Goal: Transaction & Acquisition: Purchase product/service

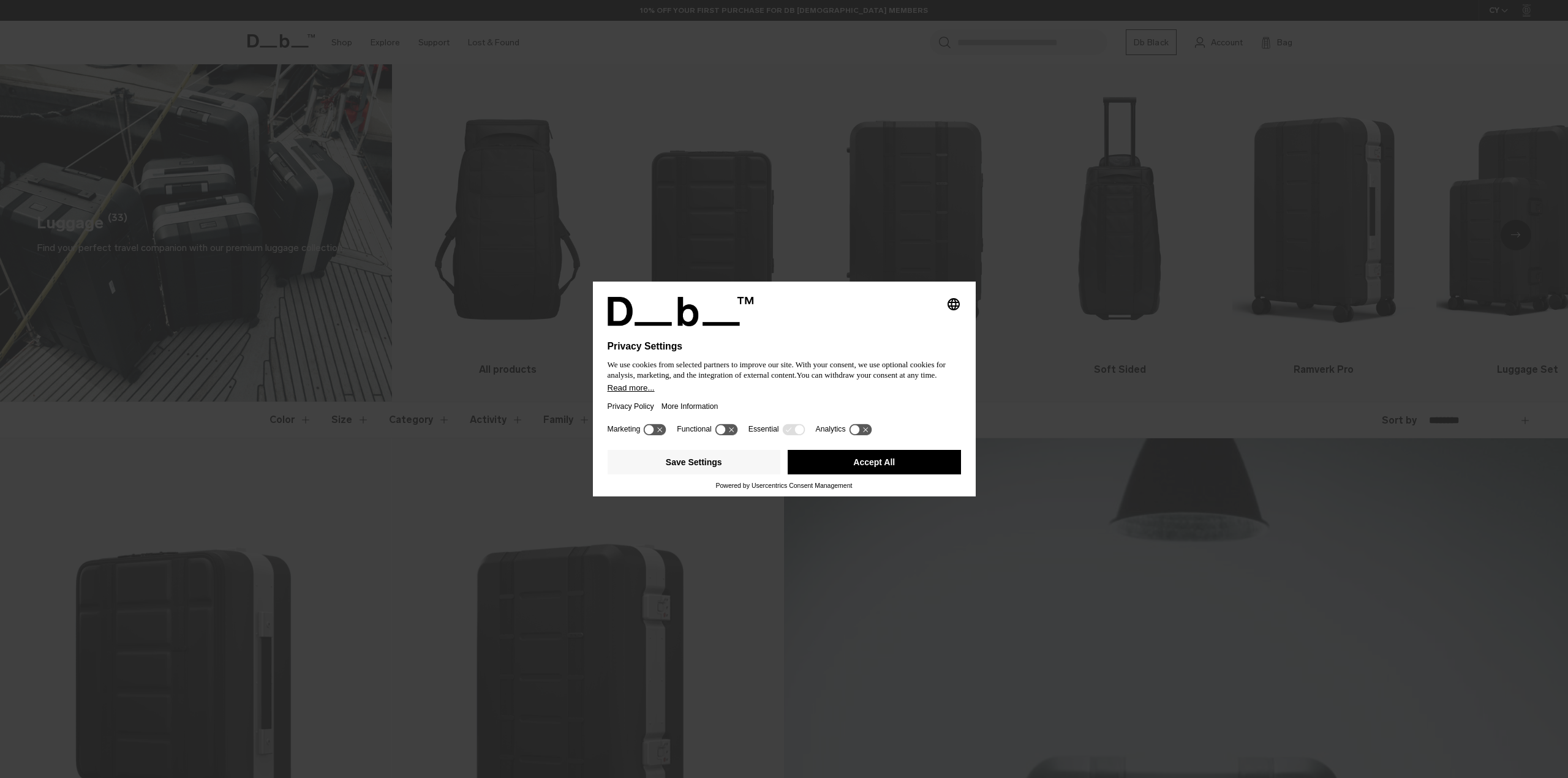
click at [863, 462] on button "Accept All" at bounding box center [874, 462] width 173 height 24
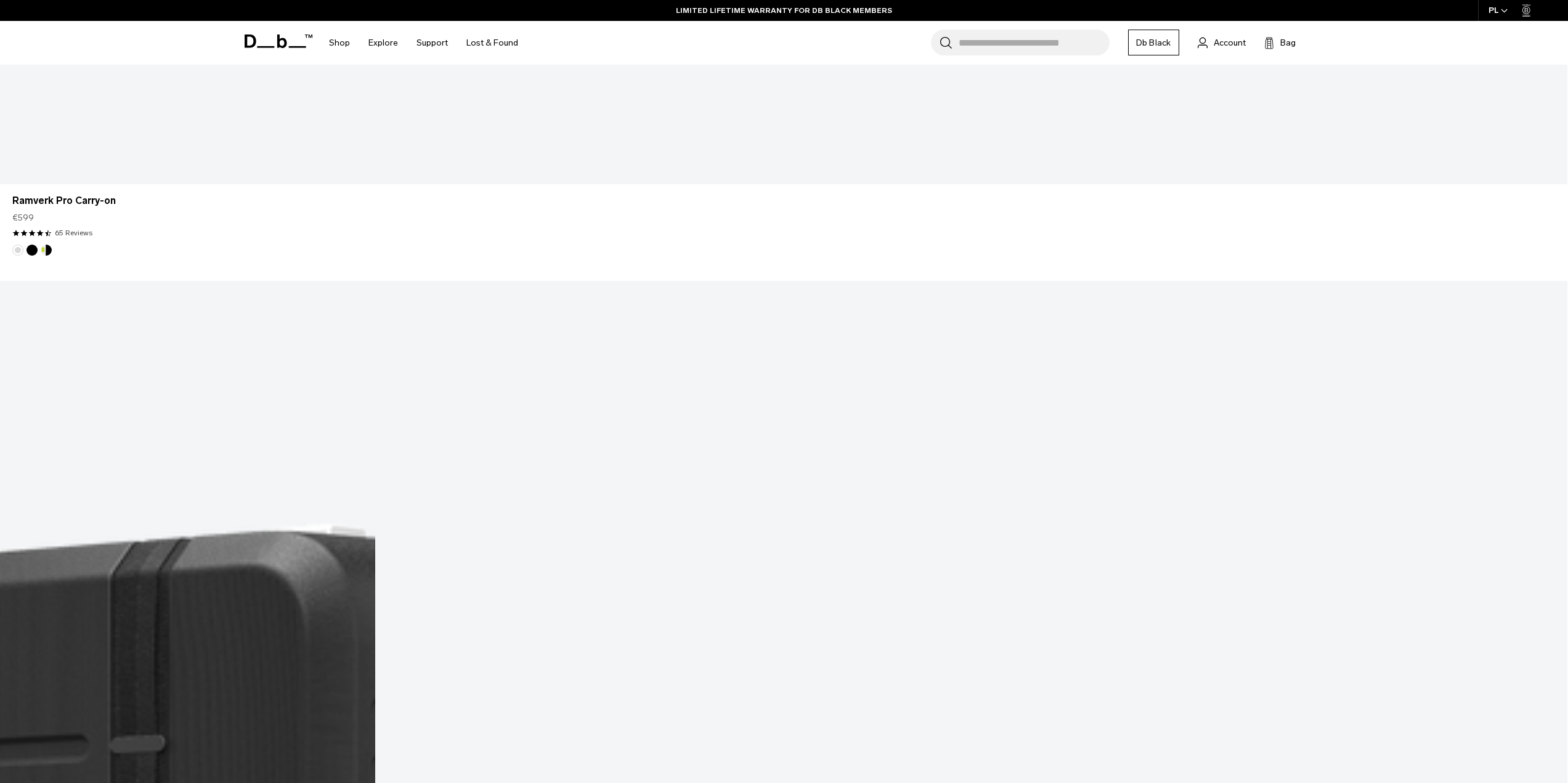
scroll to position [5270, 0]
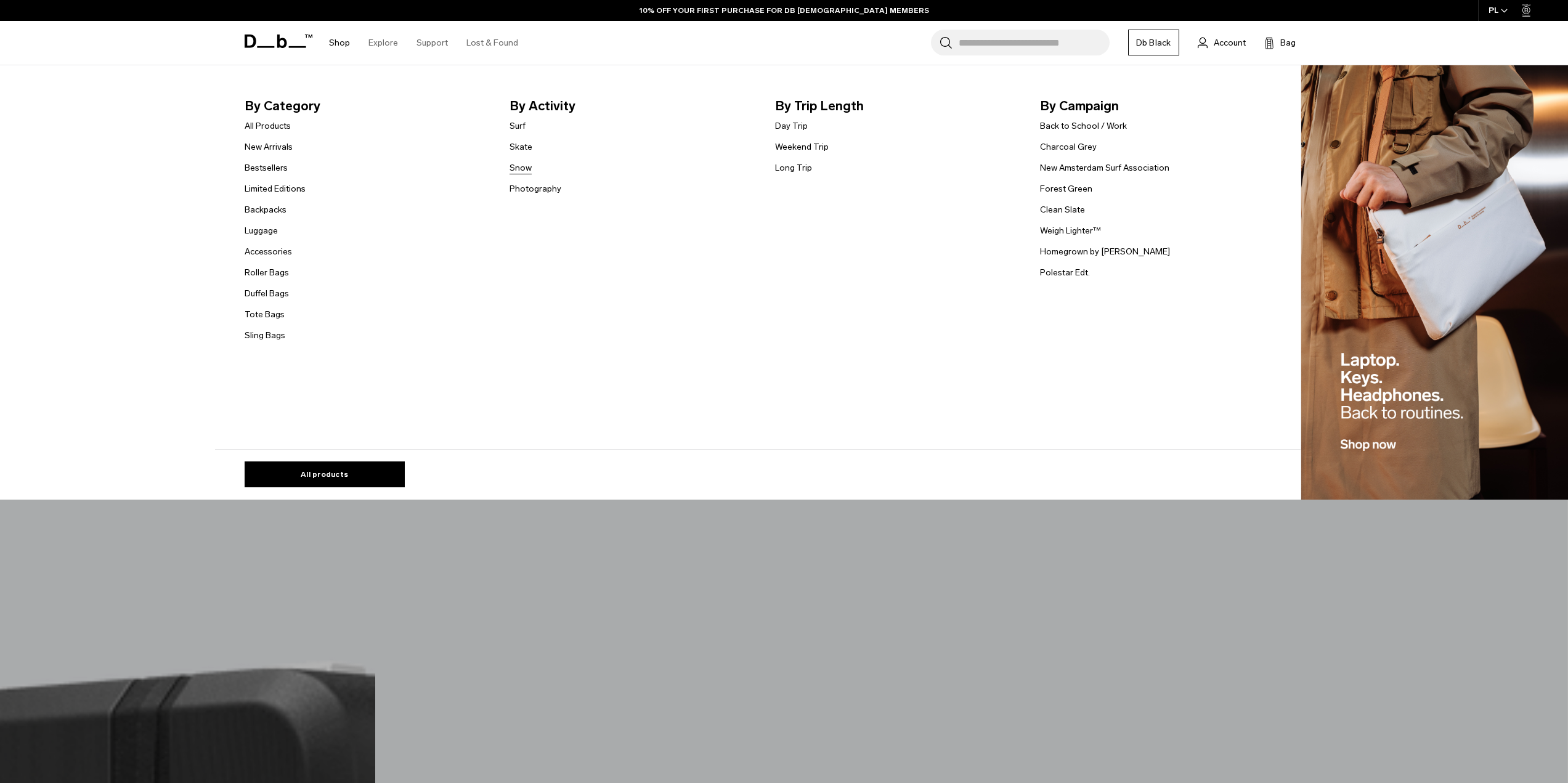
click at [525, 168] on link "Snow" at bounding box center [520, 168] width 22 height 13
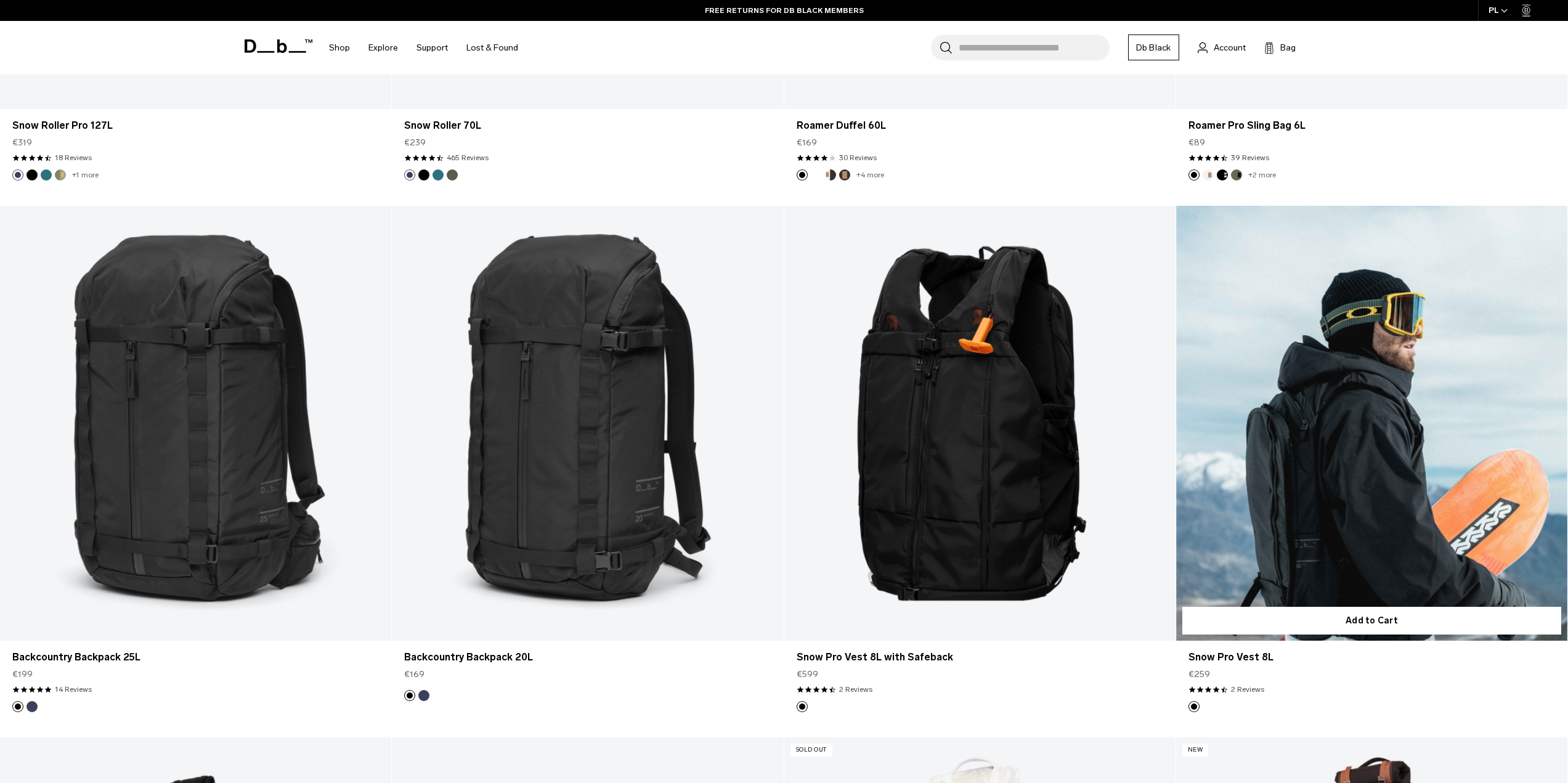
scroll to position [1355, 0]
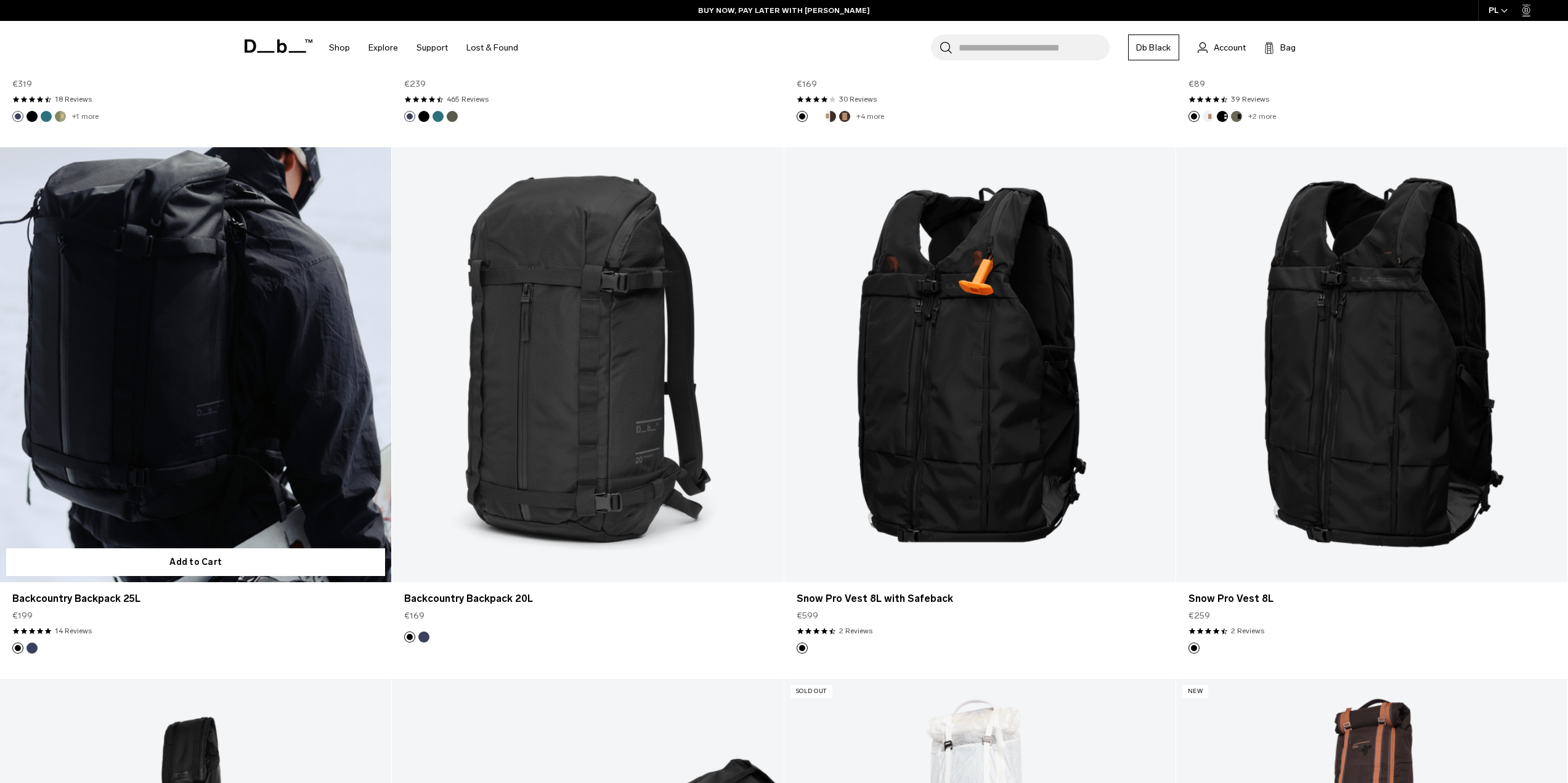
click at [247, 429] on link "Backcountry Backpack 25L" at bounding box center [195, 364] width 391 height 435
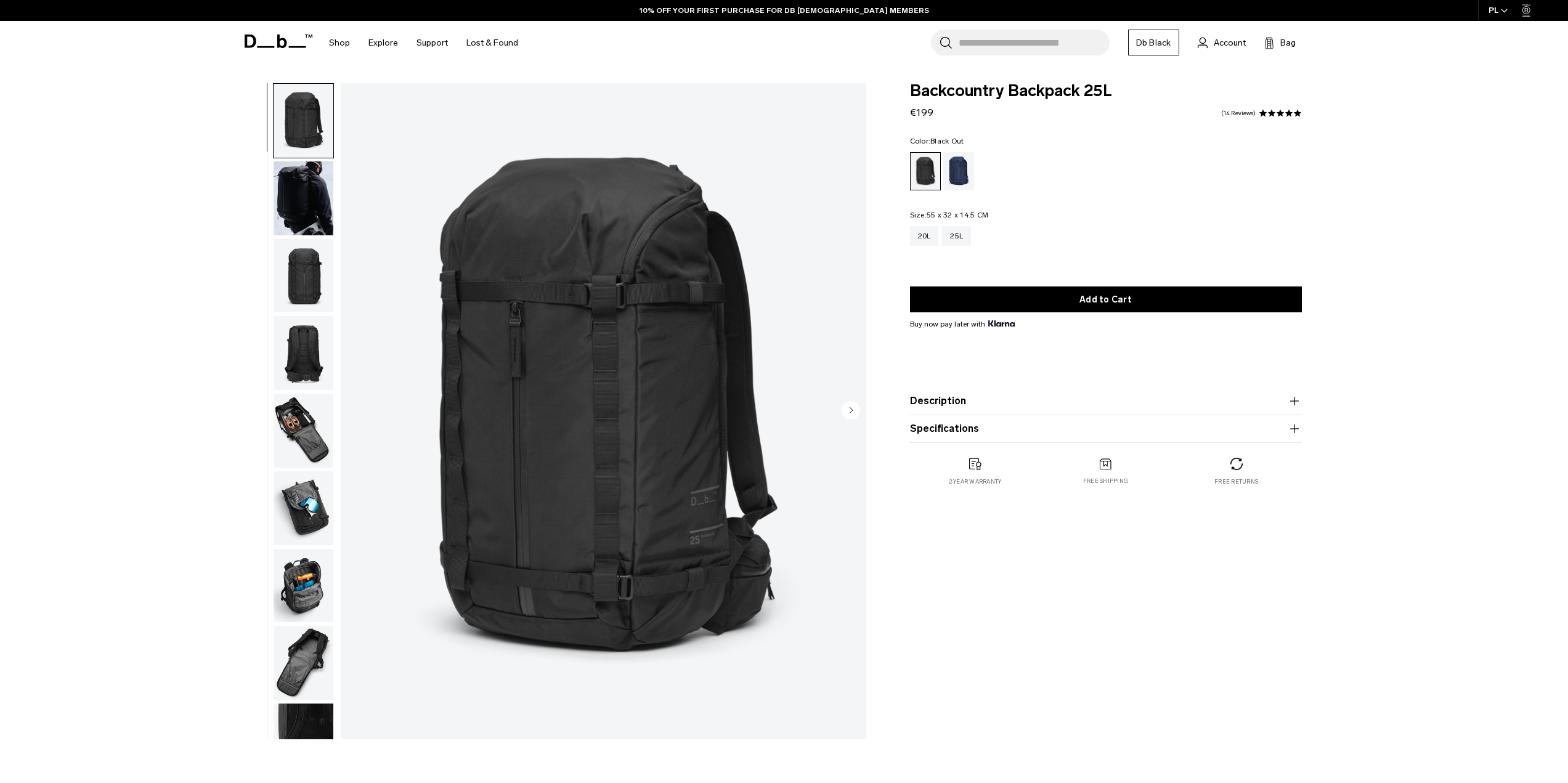
click at [322, 428] on img "button" at bounding box center [304, 430] width 60 height 74
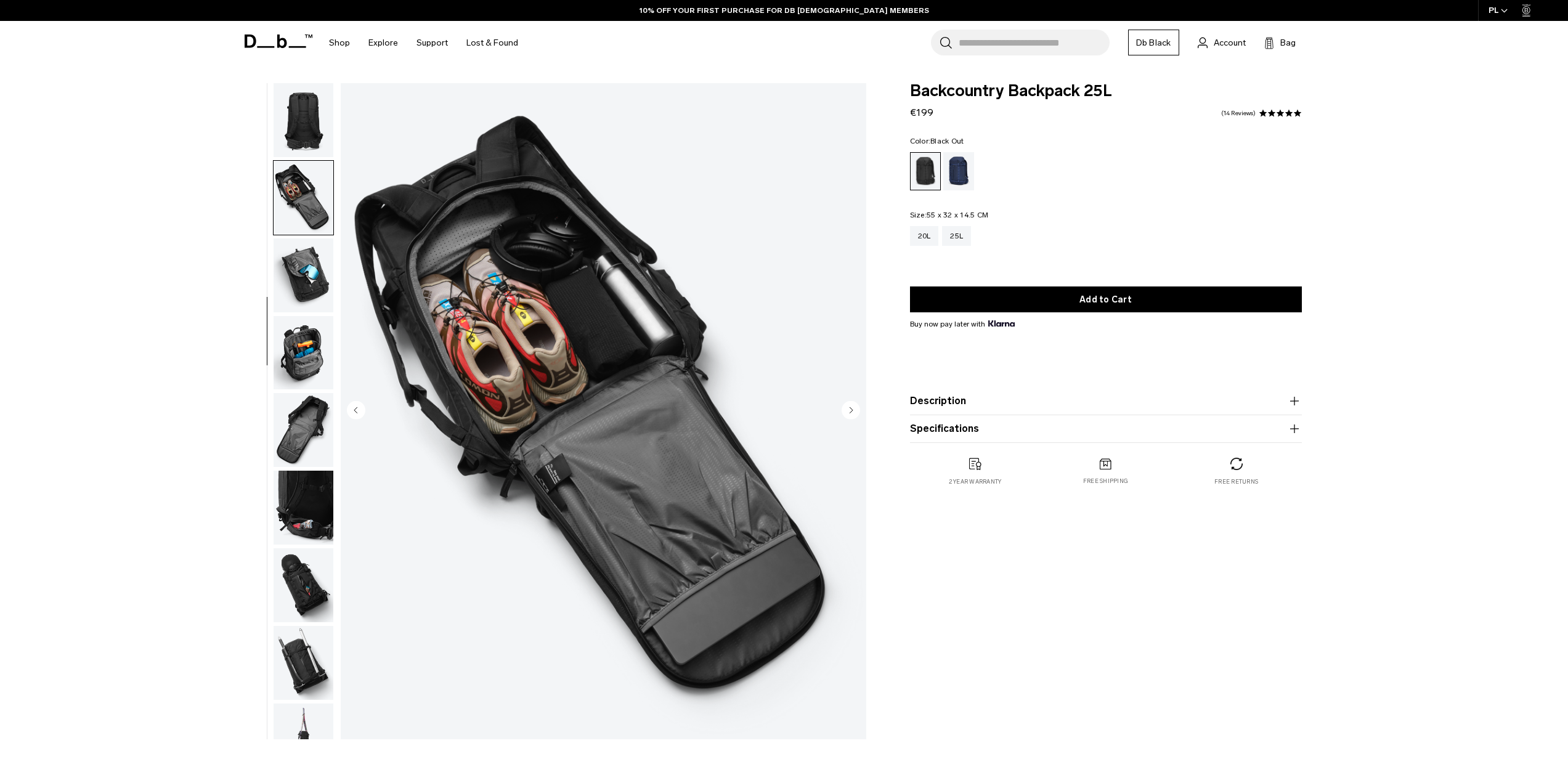
scroll to position [271, 0]
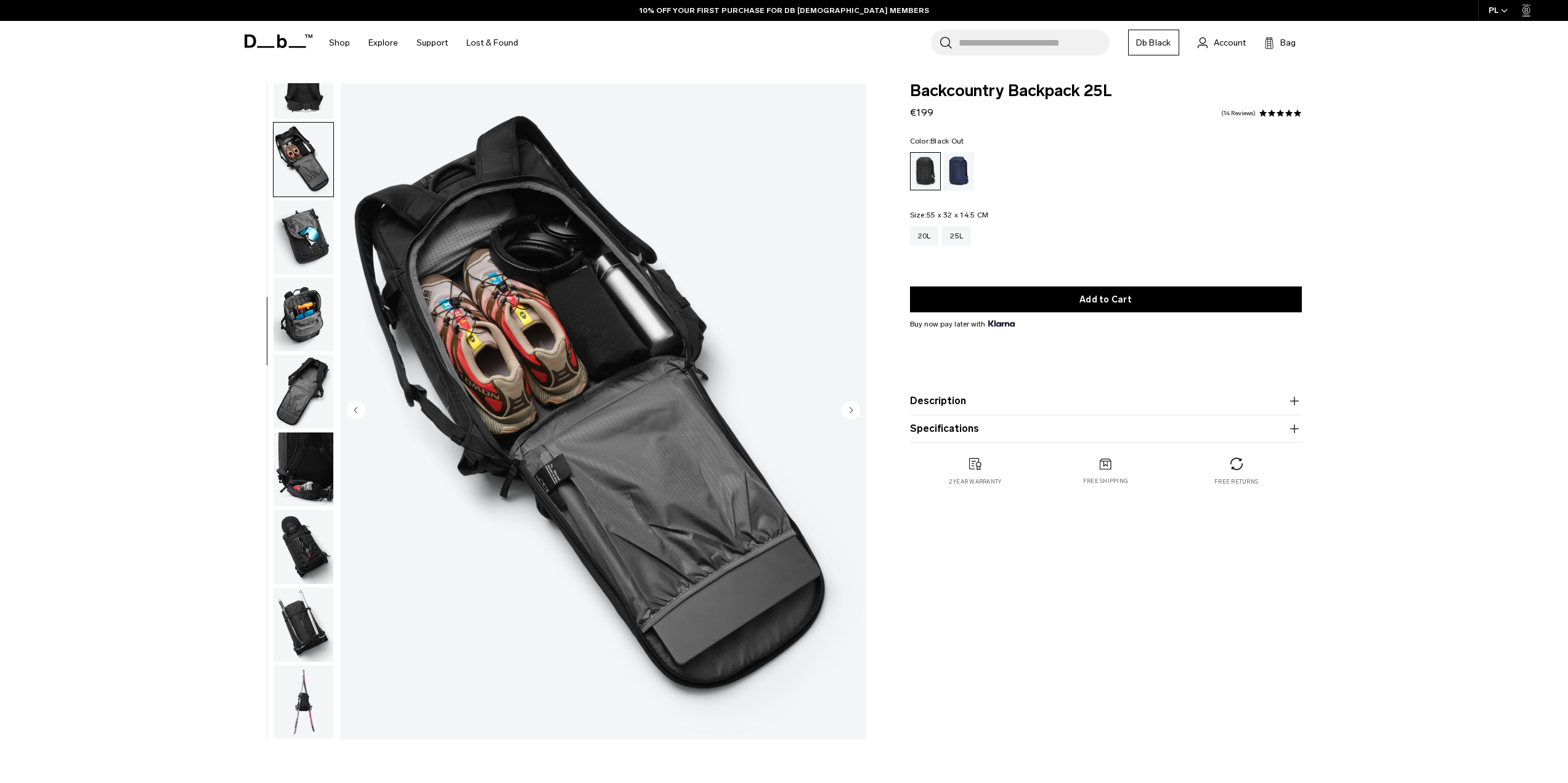
click at [318, 324] on img "button" at bounding box center [304, 314] width 60 height 74
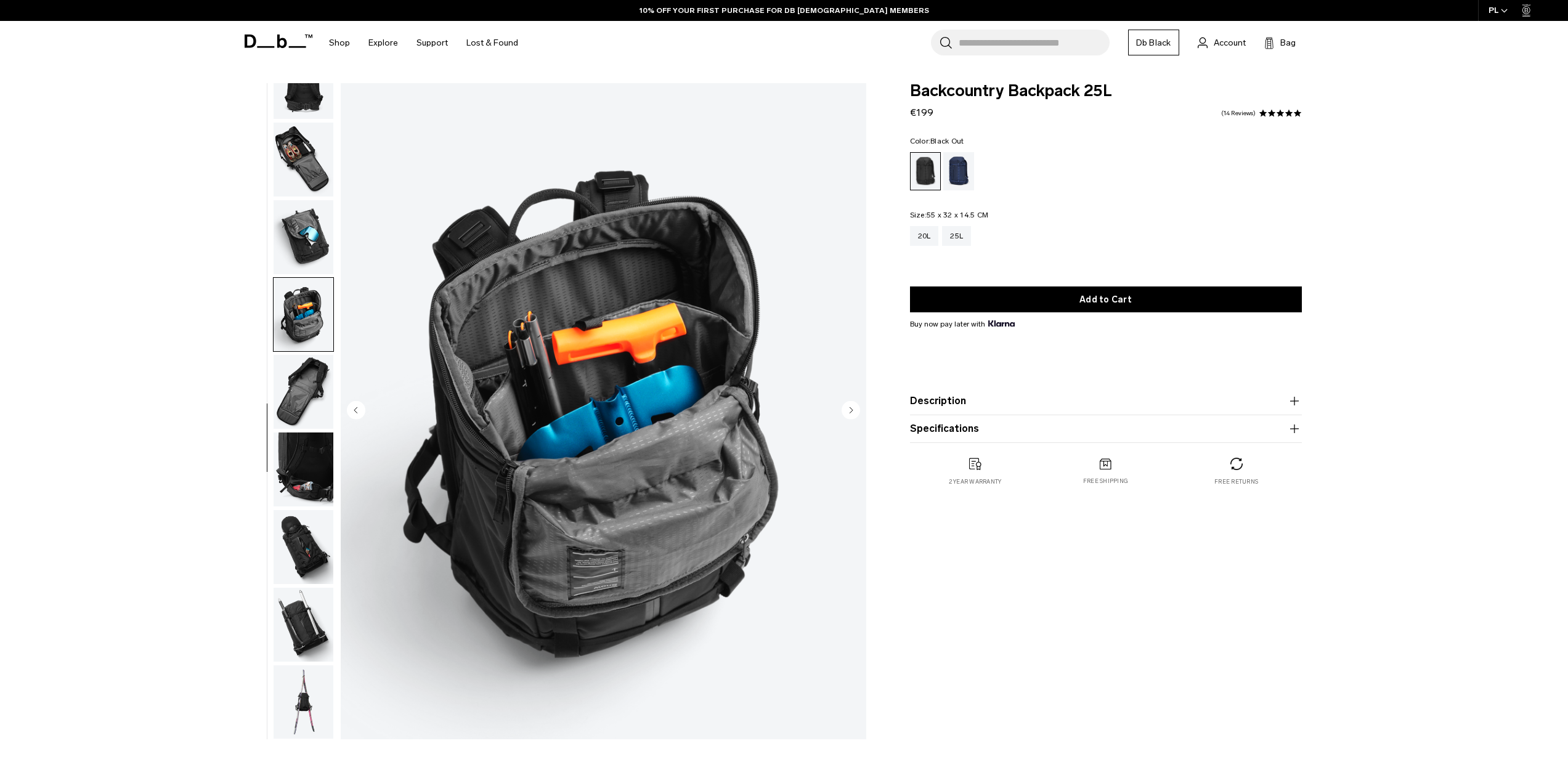
click at [317, 169] on img "button" at bounding box center [304, 159] width 60 height 74
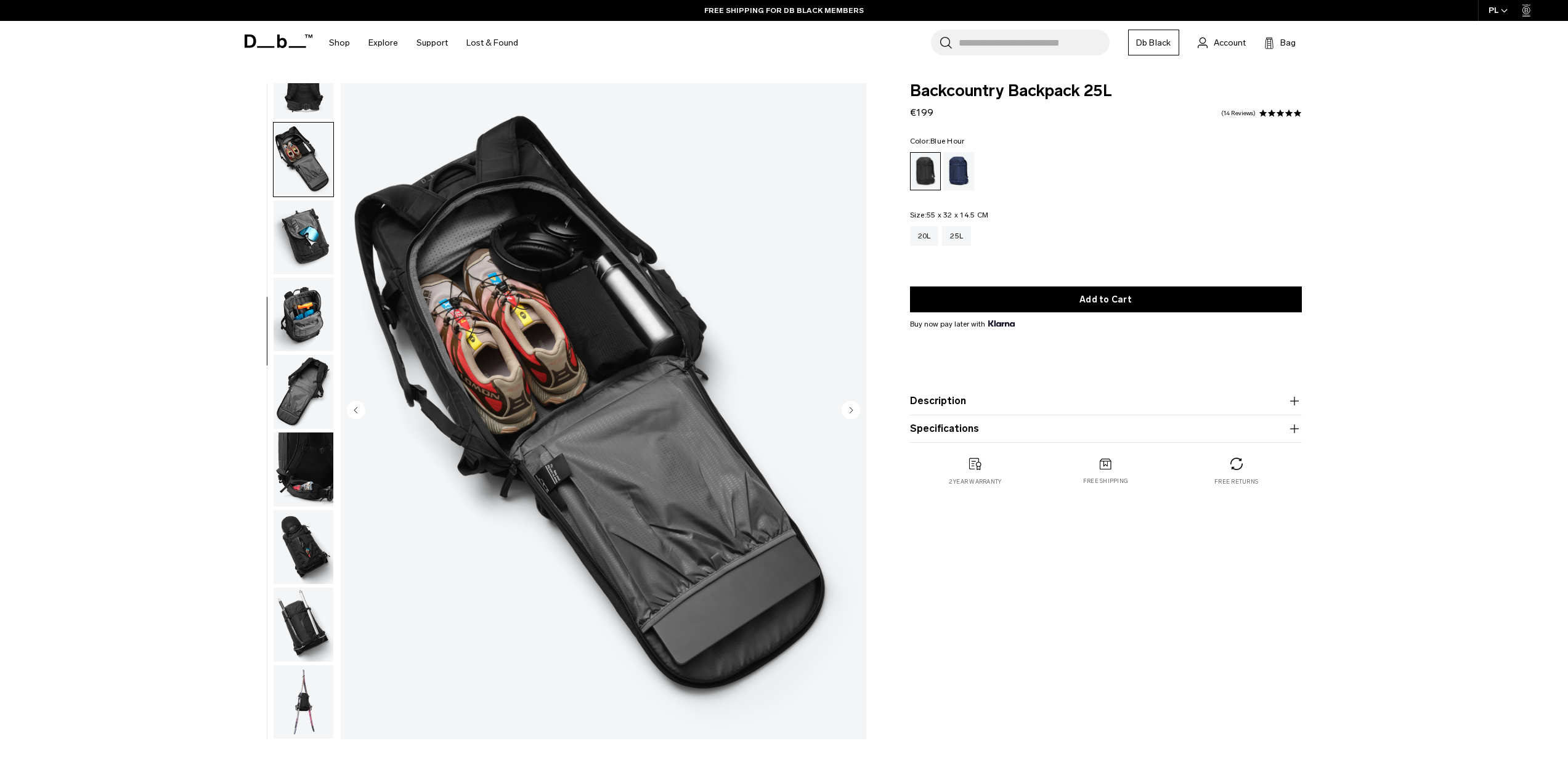
click at [964, 173] on div "Blue Hour" at bounding box center [958, 171] width 32 height 38
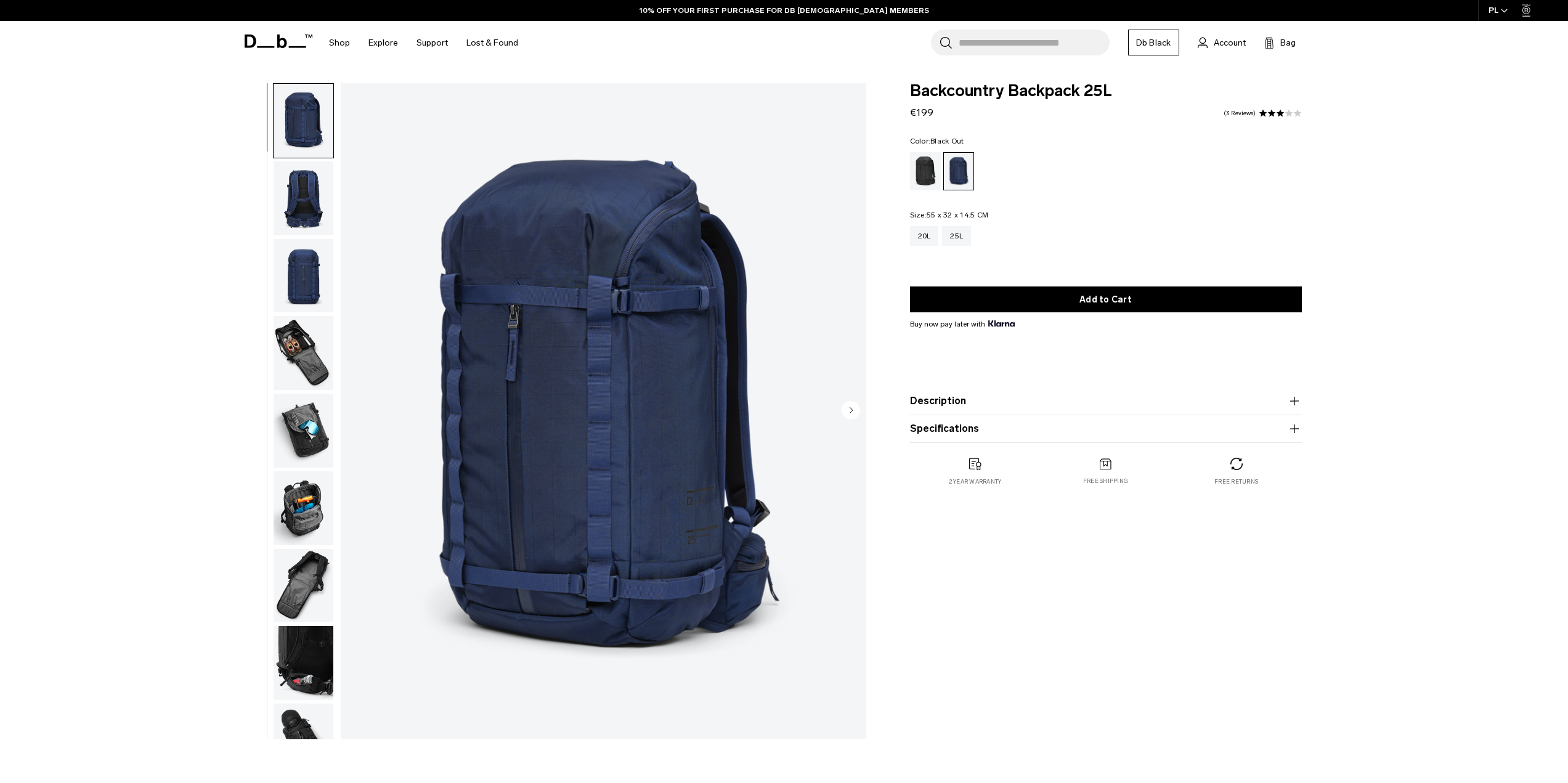
click at [927, 172] on div "Black Out" at bounding box center [925, 171] width 32 height 38
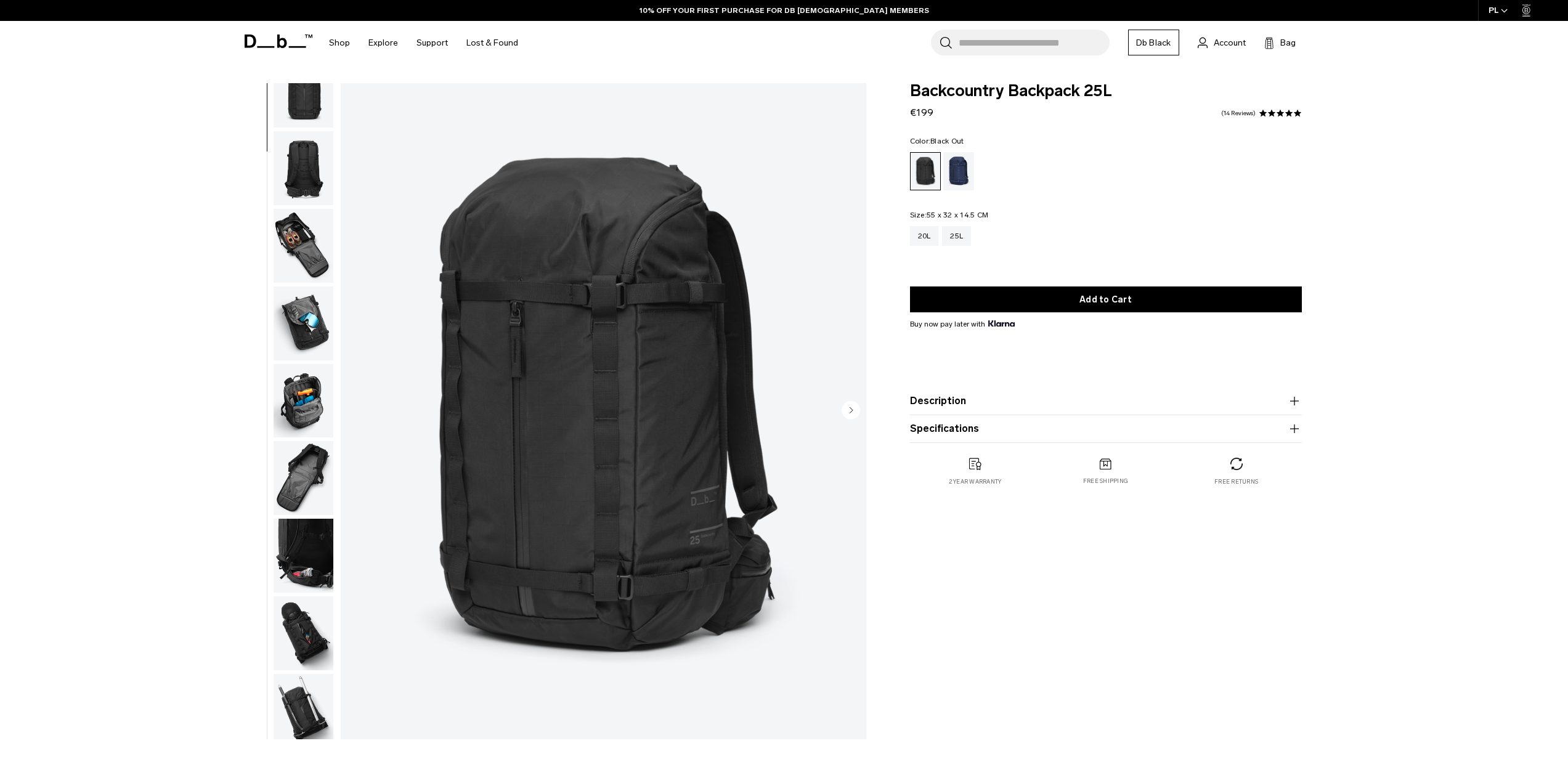
click at [307, 587] on img "button" at bounding box center [304, 555] width 60 height 74
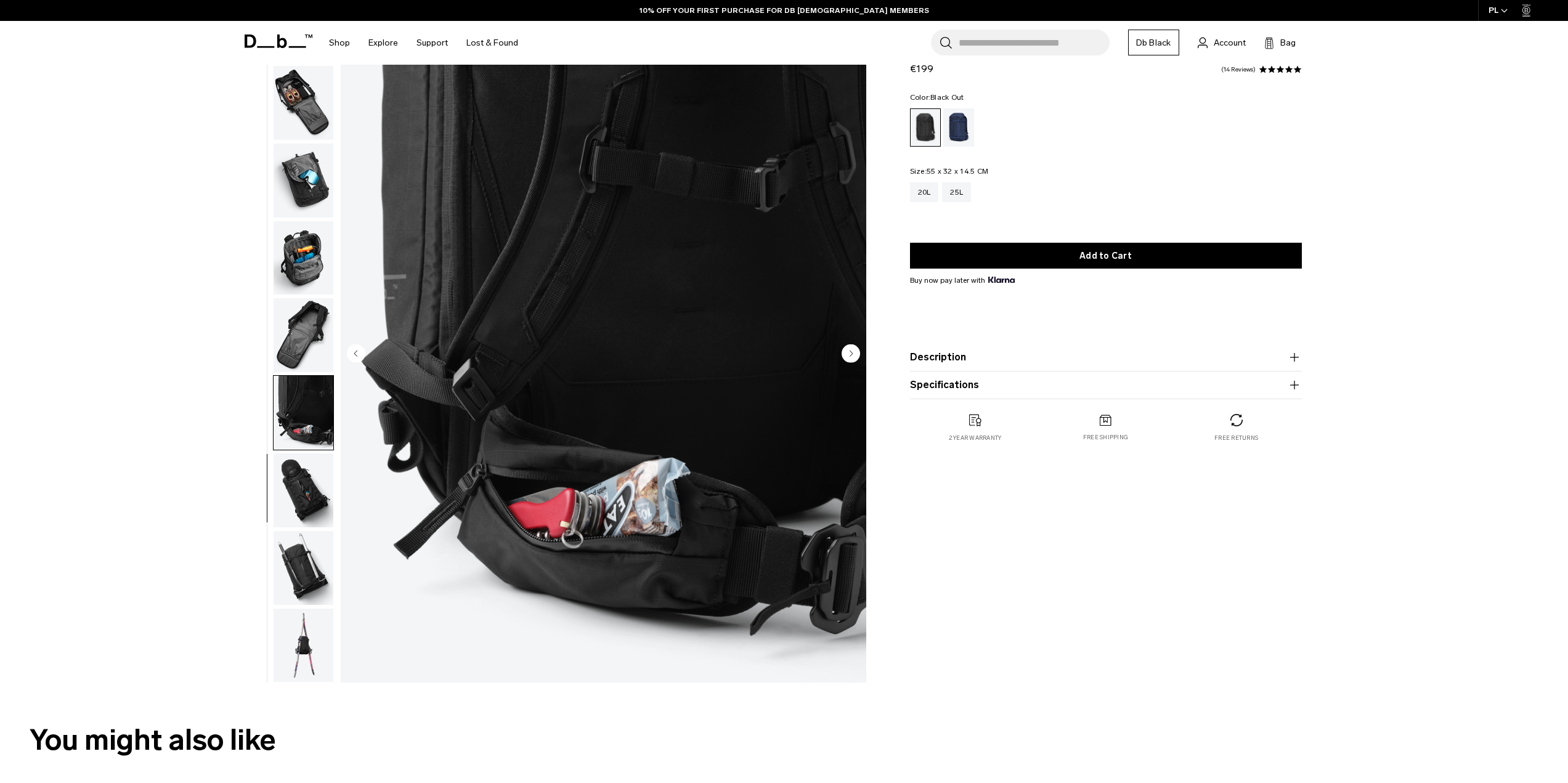
scroll to position [62, 0]
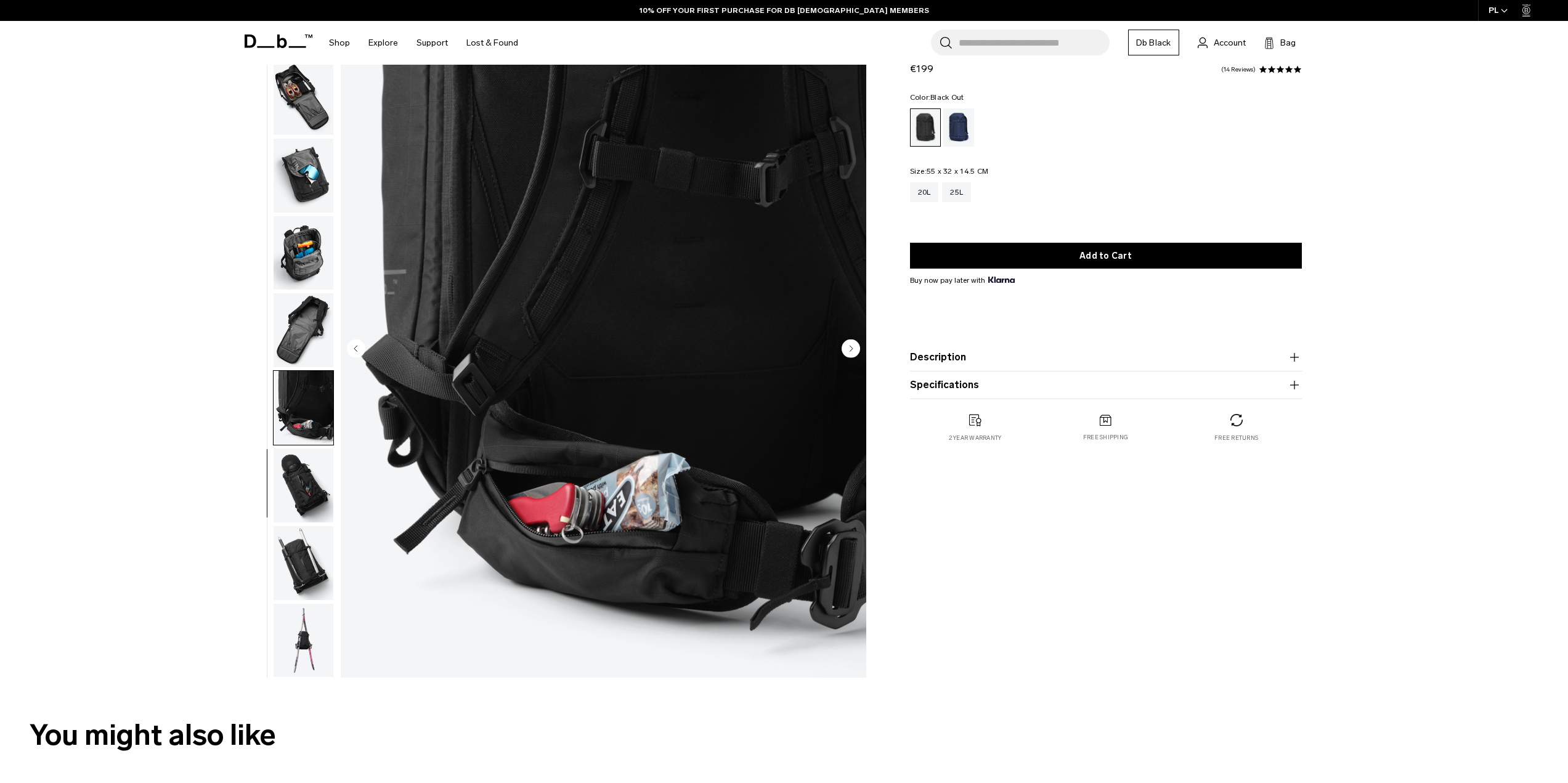
click at [309, 486] on img "button" at bounding box center [304, 485] width 60 height 74
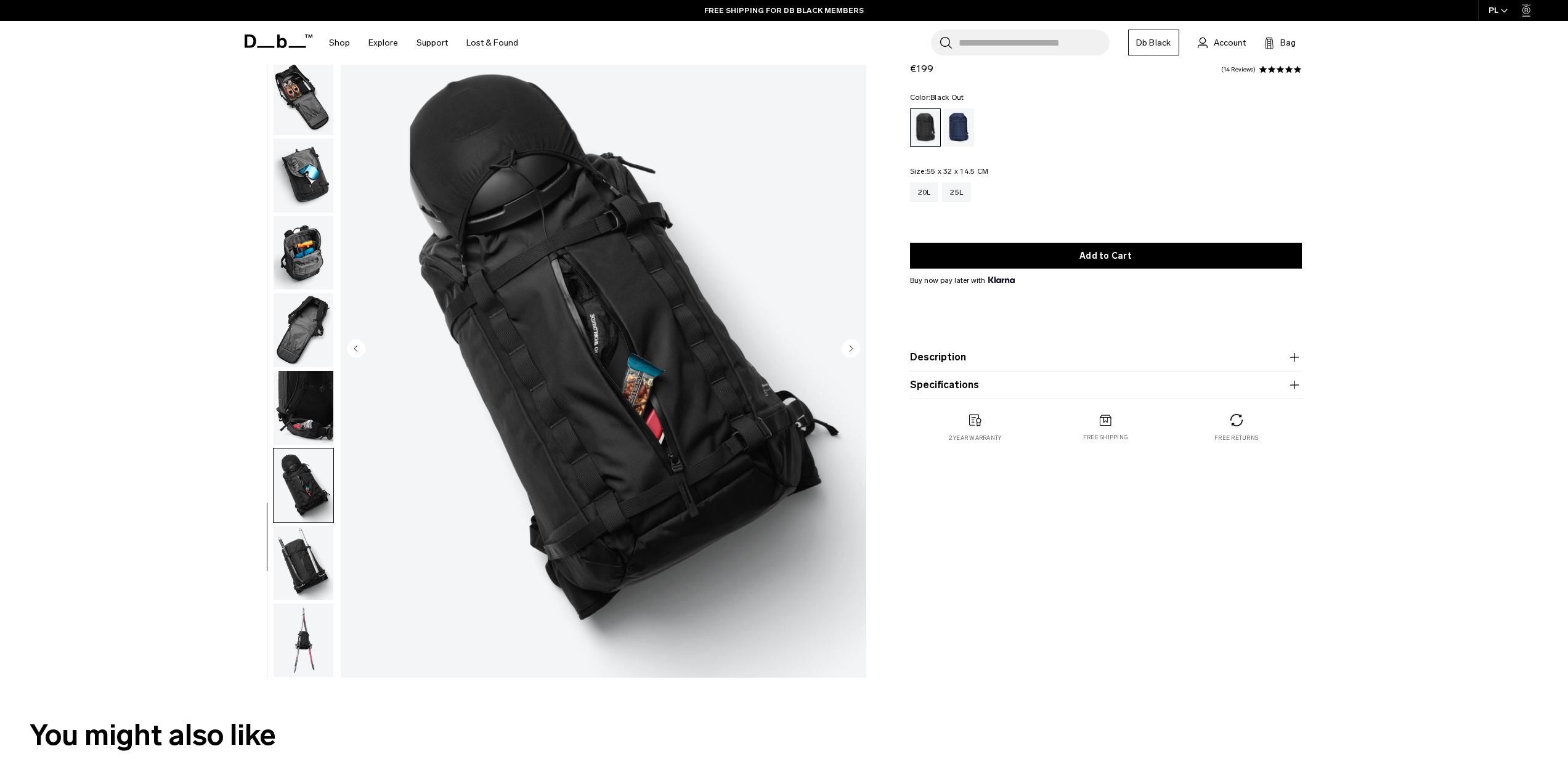
click at [316, 571] on img "button" at bounding box center [304, 563] width 60 height 74
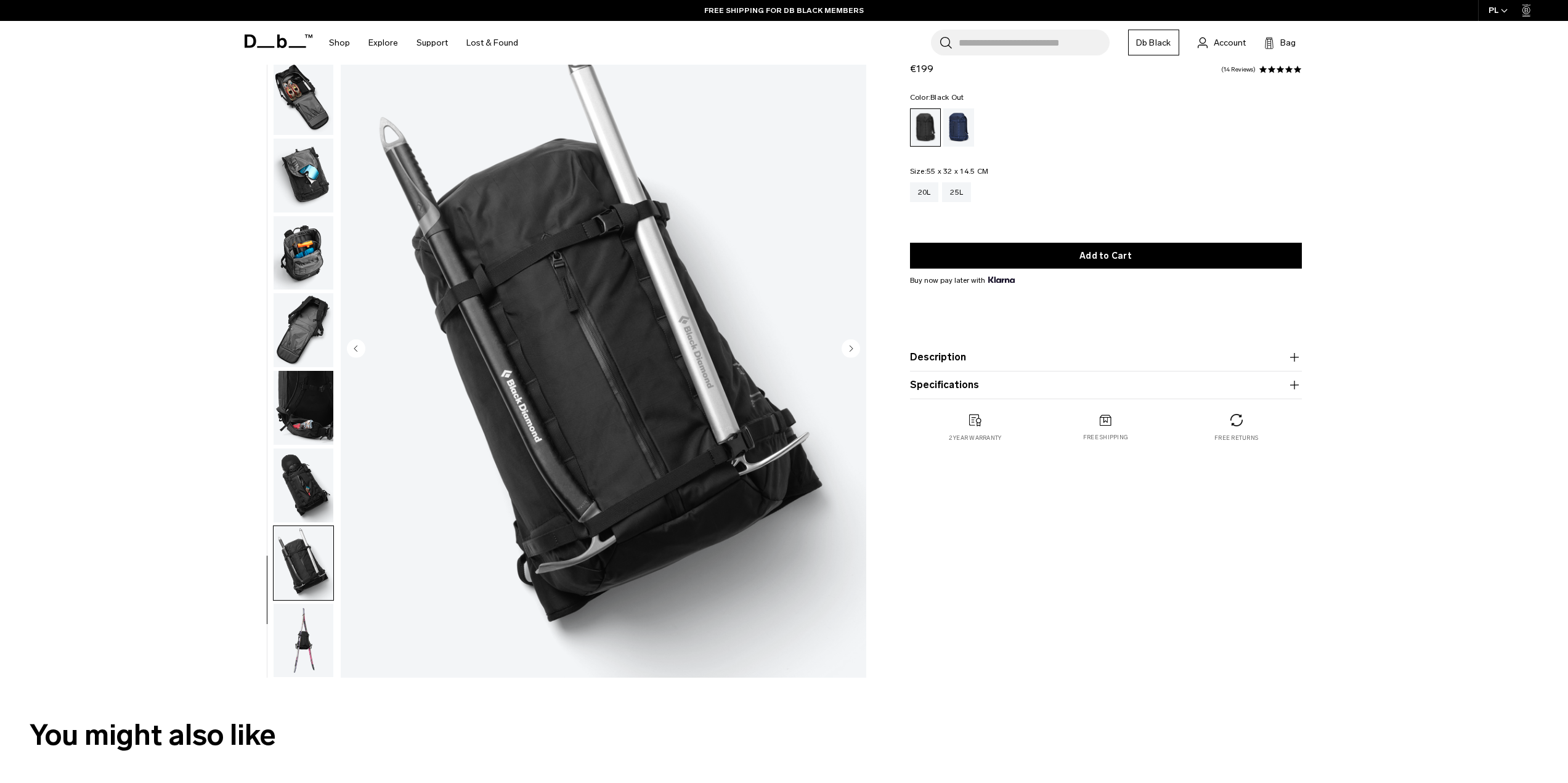
click at [325, 635] on img "button" at bounding box center [304, 640] width 60 height 74
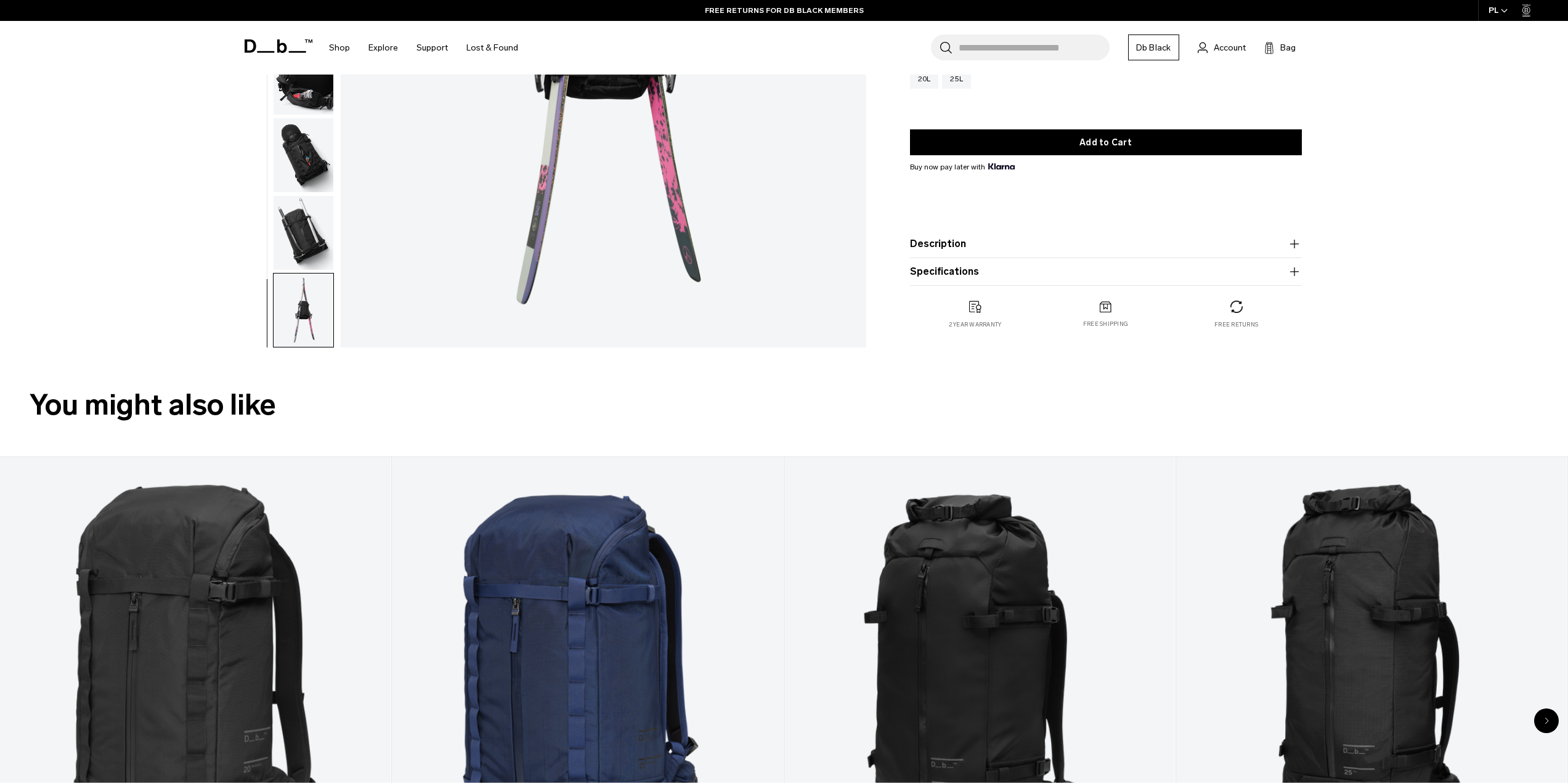
scroll to position [432, 0]
